Goal: Use online tool/utility: Utilize a website feature to perform a specific function

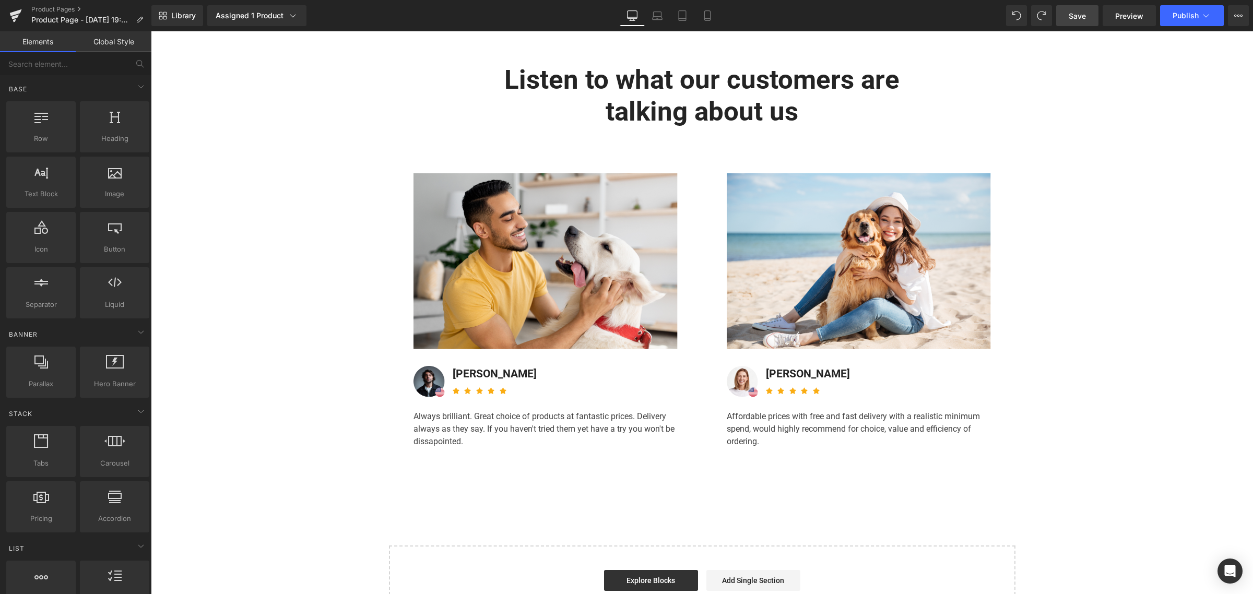
click at [1077, 16] on span "Save" at bounding box center [1077, 15] width 17 height 11
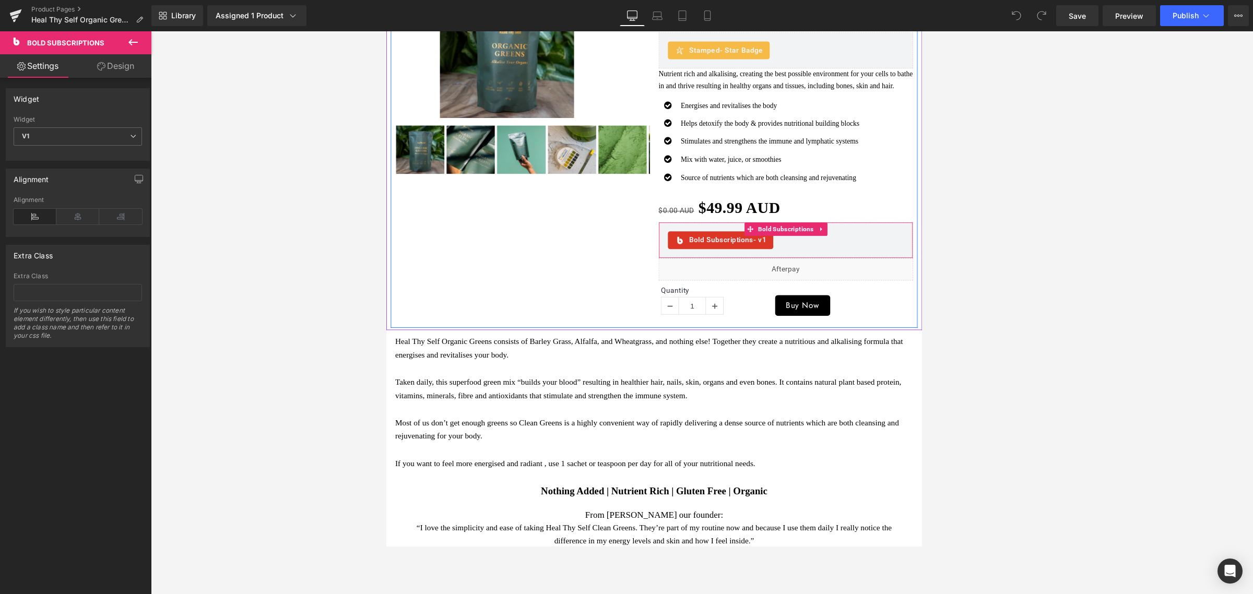
click at [842, 288] on div "Bold Subscriptions - v1" at bounding box center [857, 277] width 278 height 21
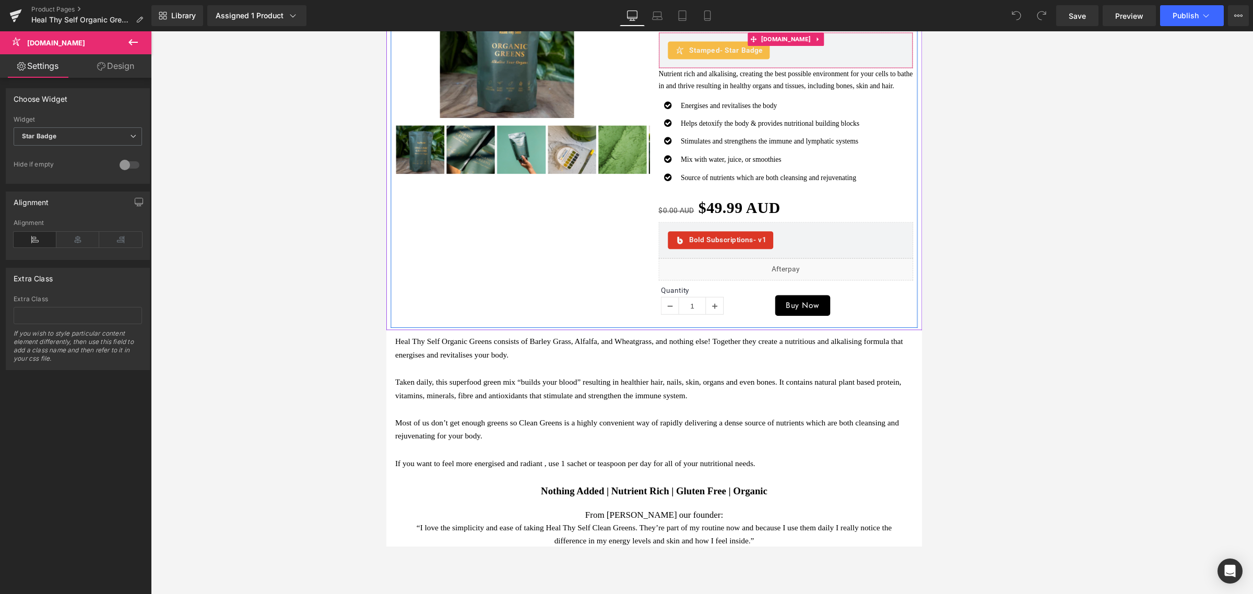
click at [813, 58] on span "- Star Badge" at bounding box center [804, 54] width 51 height 10
click at [760, 284] on span "Bold Subscriptions - v1" at bounding box center [788, 278] width 91 height 13
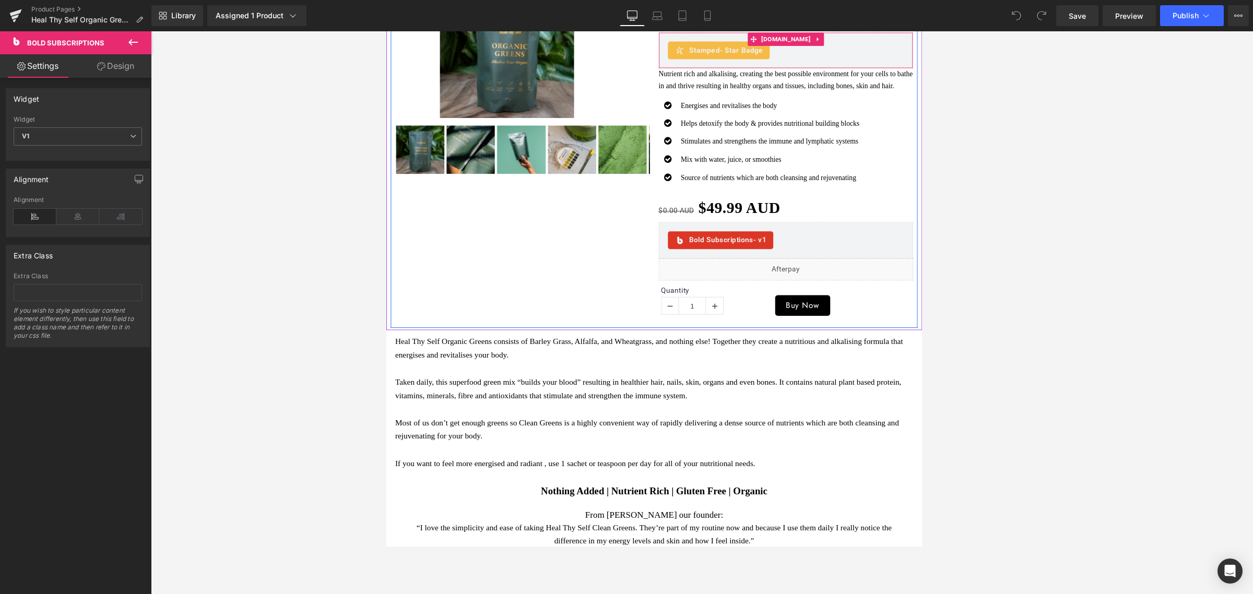
click at [816, 56] on span "- Star Badge" at bounding box center [804, 54] width 51 height 10
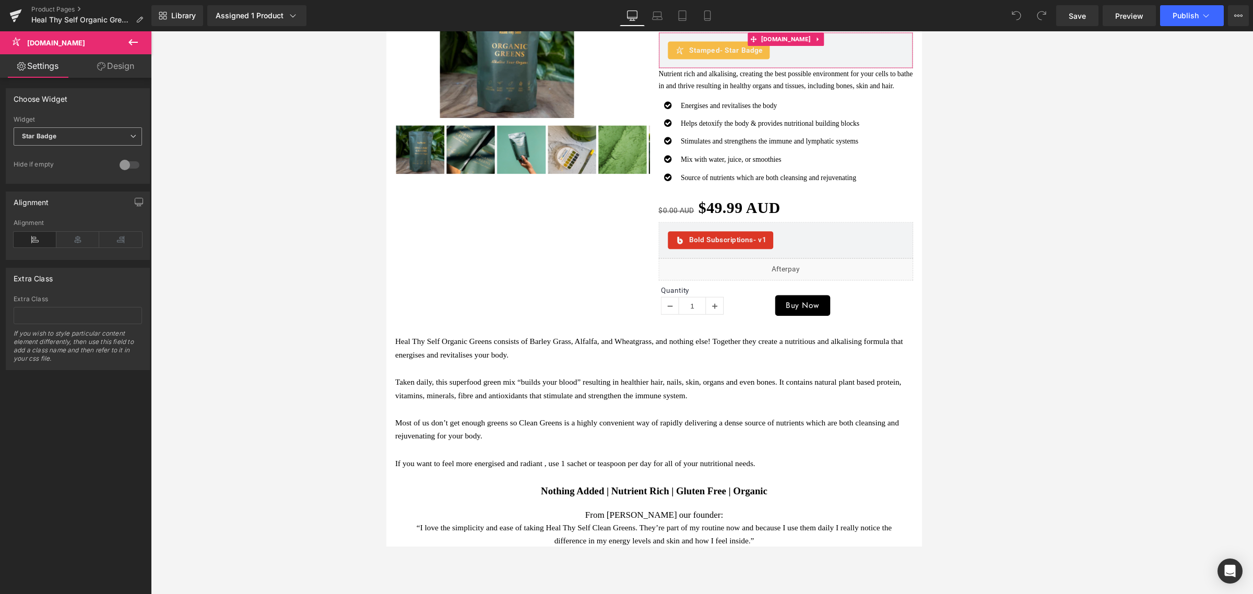
click at [89, 132] on span "Star Badge" at bounding box center [78, 136] width 128 height 18
click at [109, 283] on div "Extra Class" at bounding box center [77, 278] width 143 height 20
click at [53, 62] on link "Settings" at bounding box center [38, 65] width 76 height 23
click at [90, 43] on span "[DOMAIN_NAME]" at bounding box center [62, 42] width 104 height 23
click at [126, 45] on button at bounding box center [133, 42] width 37 height 23
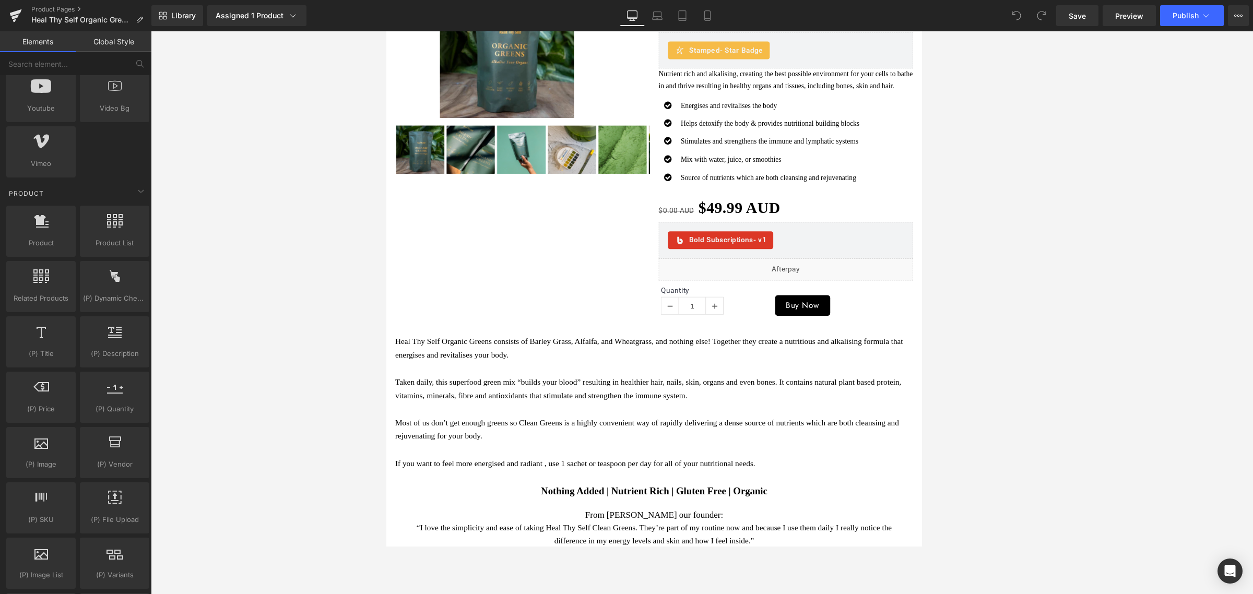
scroll to position [849, 0]
